Goal: Task Accomplishment & Management: Use online tool/utility

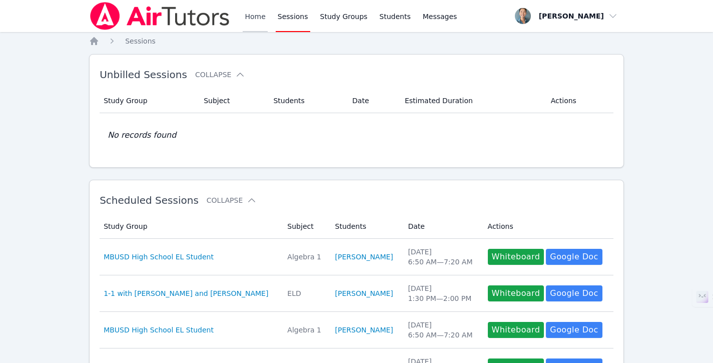
click at [243, 17] on link "Home" at bounding box center [255, 16] width 25 height 32
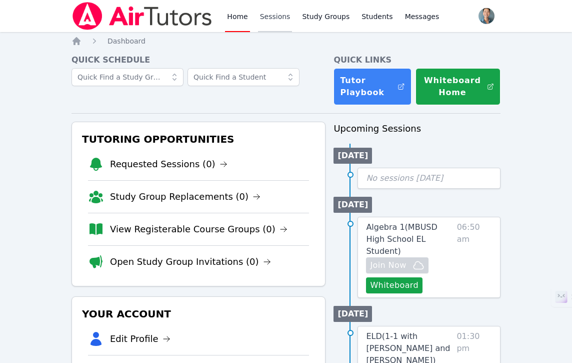
click at [268, 19] on link "Sessions" at bounding box center [275, 16] width 35 height 32
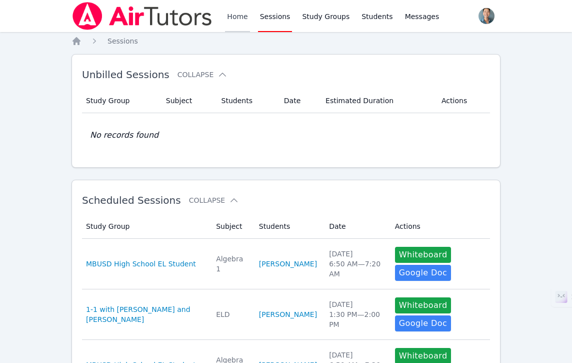
click at [238, 19] on link "Home" at bounding box center [237, 16] width 25 height 32
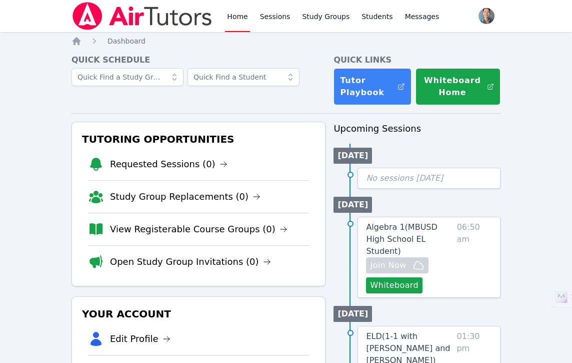
click at [292, 24] on div "Home Sessions Study Groups Students Messages" at bounding box center [333, 16] width 216 height 32
click at [276, 23] on link "Sessions" at bounding box center [275, 16] width 35 height 32
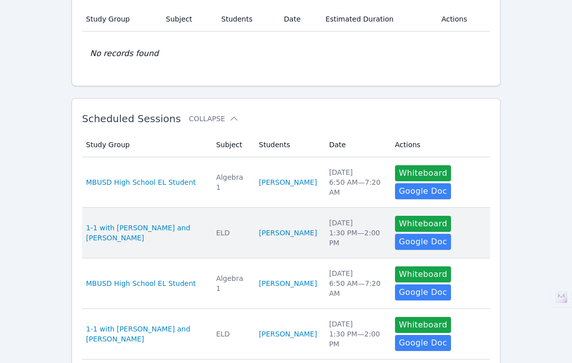
scroll to position [82, 0]
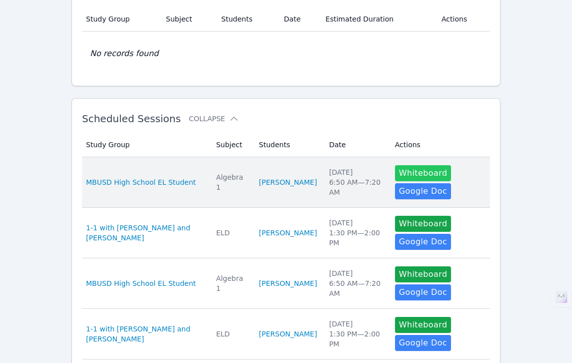
click at [395, 179] on button "Whiteboard" at bounding box center [423, 173] width 57 height 16
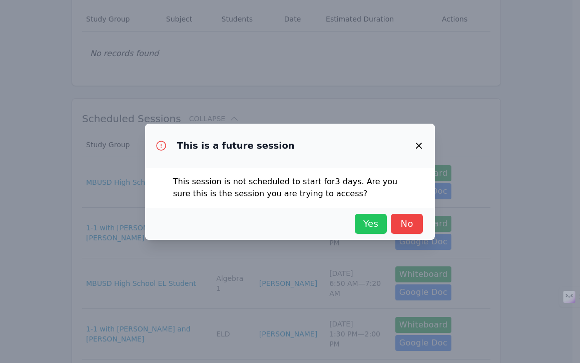
click at [366, 227] on span "Yes" at bounding box center [371, 224] width 22 height 14
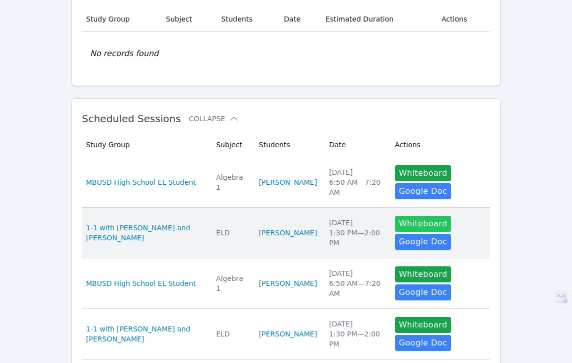
click at [410, 216] on button "Whiteboard" at bounding box center [423, 224] width 57 height 16
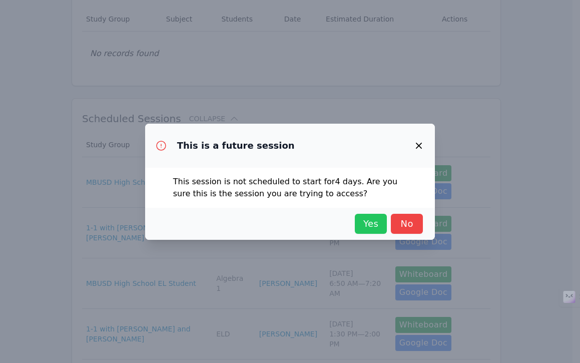
click at [370, 221] on span "Yes" at bounding box center [371, 224] width 22 height 14
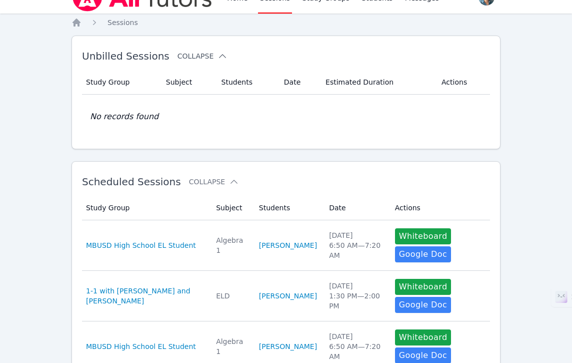
scroll to position [0, 0]
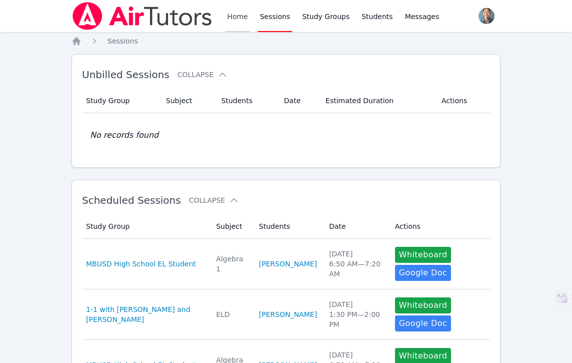
click at [240, 17] on link "Home" at bounding box center [237, 16] width 25 height 32
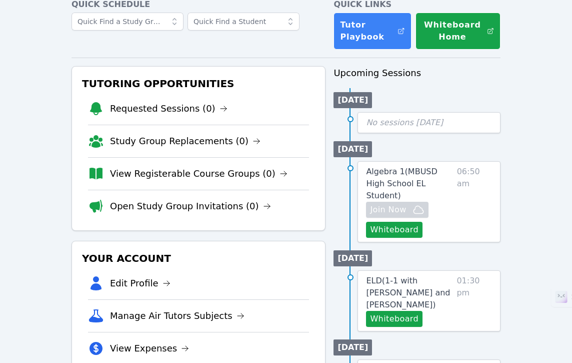
scroll to position [58, 0]
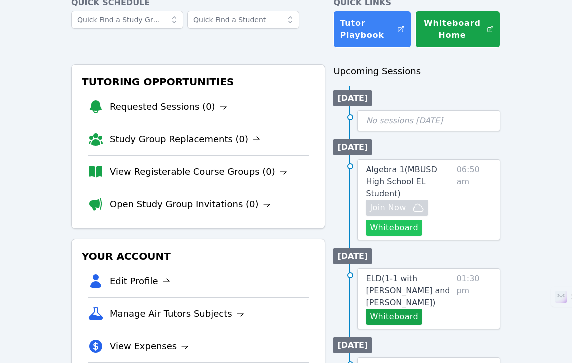
click at [395, 221] on button "Whiteboard" at bounding box center [394, 228] width 57 height 16
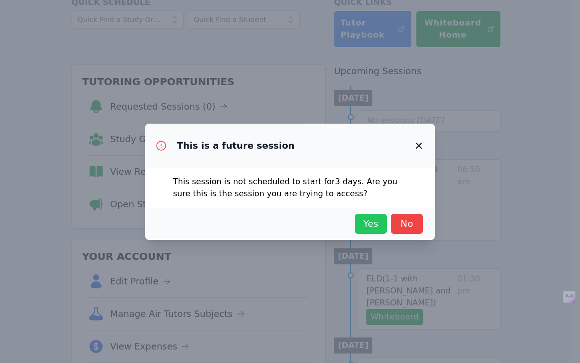
click at [371, 221] on span "Yes" at bounding box center [371, 224] width 22 height 14
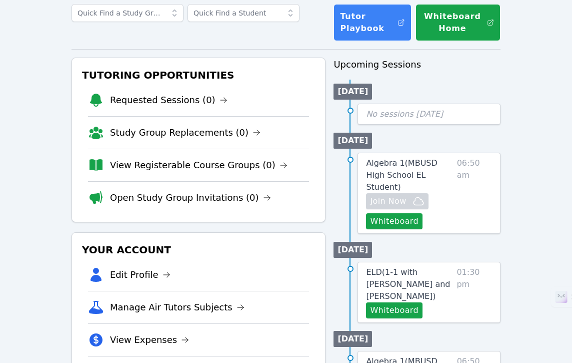
scroll to position [72, 0]
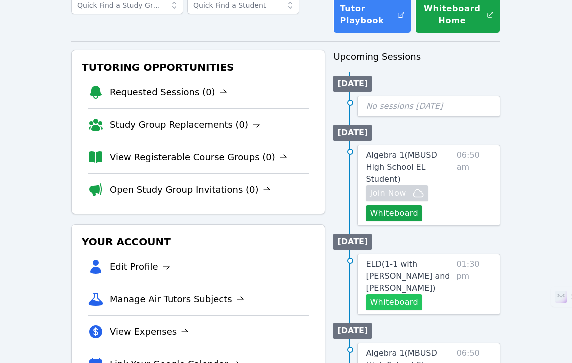
click at [396, 294] on button "Whiteboard" at bounding box center [394, 302] width 57 height 16
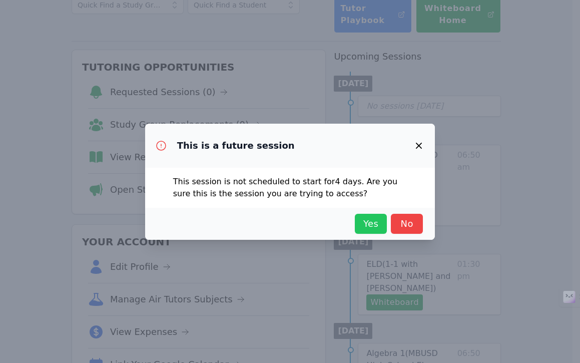
click at [376, 222] on span "Yes" at bounding box center [371, 224] width 22 height 14
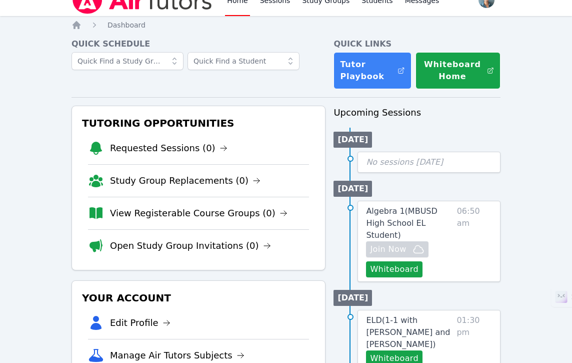
scroll to position [0, 0]
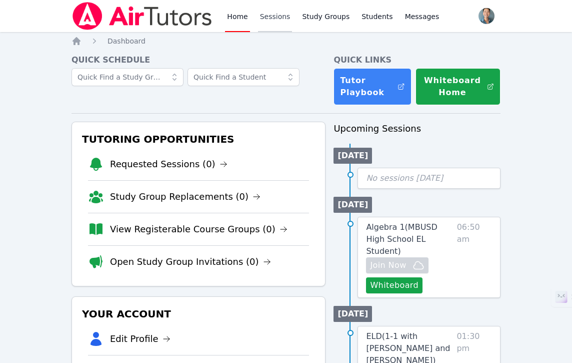
click at [276, 23] on link "Sessions" at bounding box center [275, 16] width 35 height 32
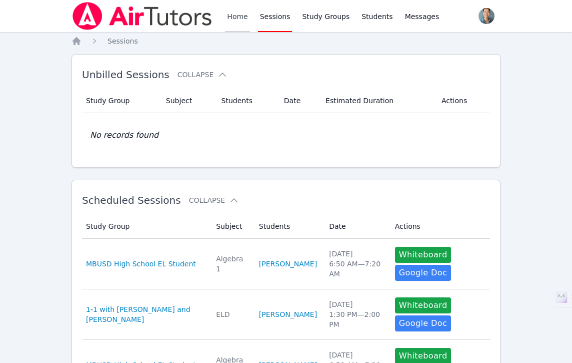
click at [246, 20] on link "Home" at bounding box center [237, 16] width 25 height 32
